Goal: Task Accomplishment & Management: Use online tool/utility

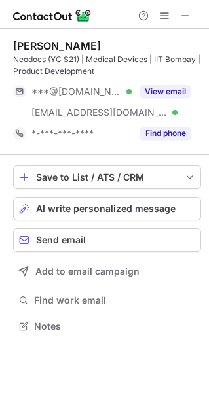
scroll to position [317, 209]
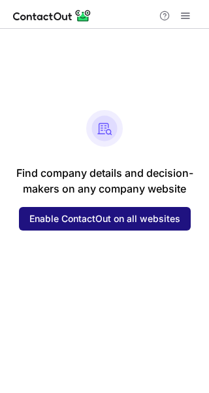
click at [107, 223] on span "Enable ContactOut on all websites" at bounding box center [104, 218] width 151 height 10
click at [90, 221] on span "Enable ContactOut on all websites" at bounding box center [104, 218] width 151 height 10
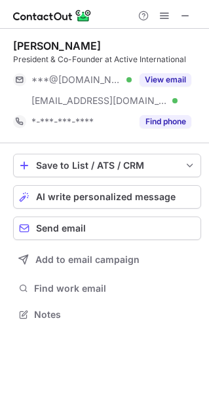
scroll to position [305, 209]
